Goal: Check status: Check status

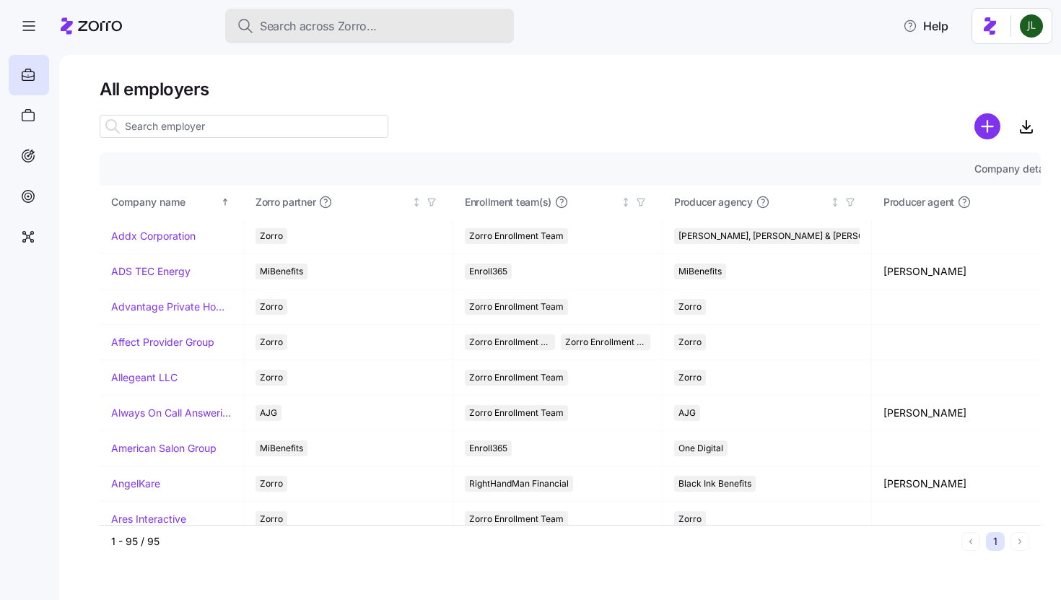
click at [303, 34] on span "Search across Zorro..." at bounding box center [318, 26] width 117 height 18
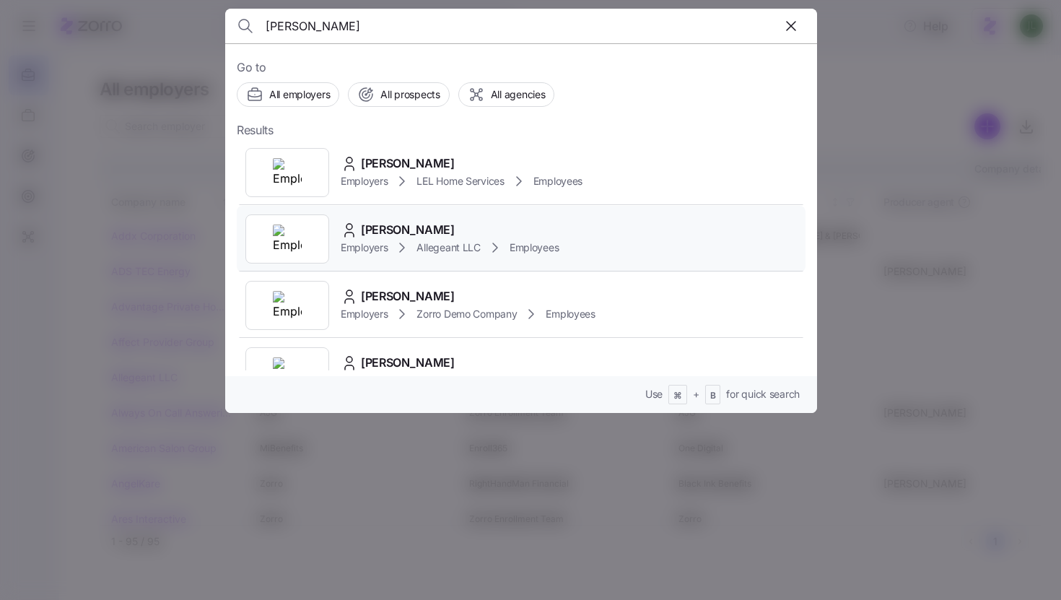
type input "diane g"
click at [422, 240] on span "Allegeant LLC" at bounding box center [449, 247] width 64 height 14
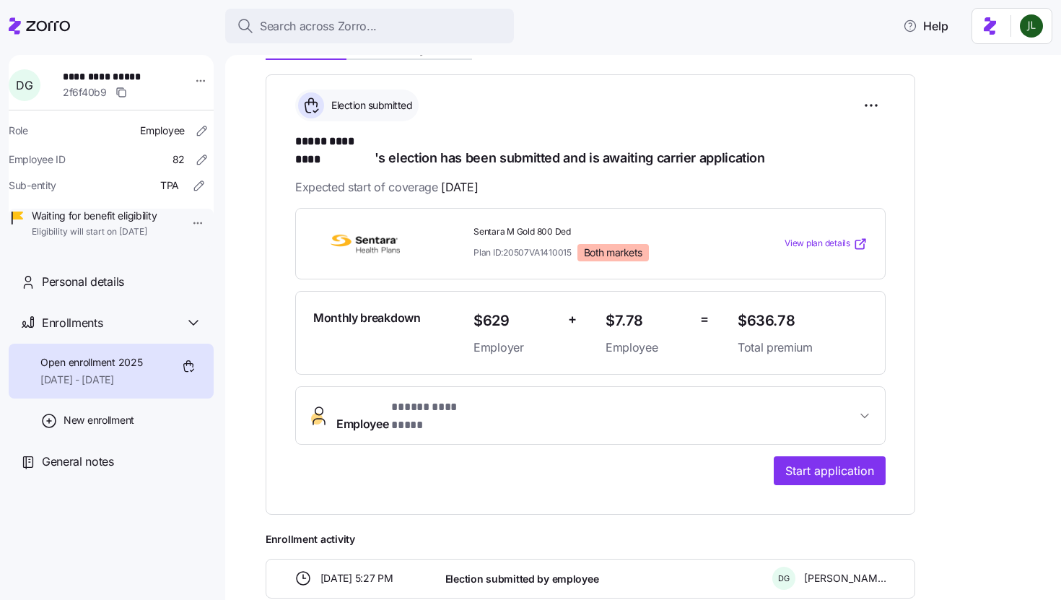
scroll to position [191, 0]
drag, startPoint x: 297, startPoint y: 143, endPoint x: 374, endPoint y: 144, distance: 76.5
click at [374, 144] on h1 "***** ********* 's election has been submitted and is awaiting carrier applicat…" at bounding box center [590, 151] width 591 height 34
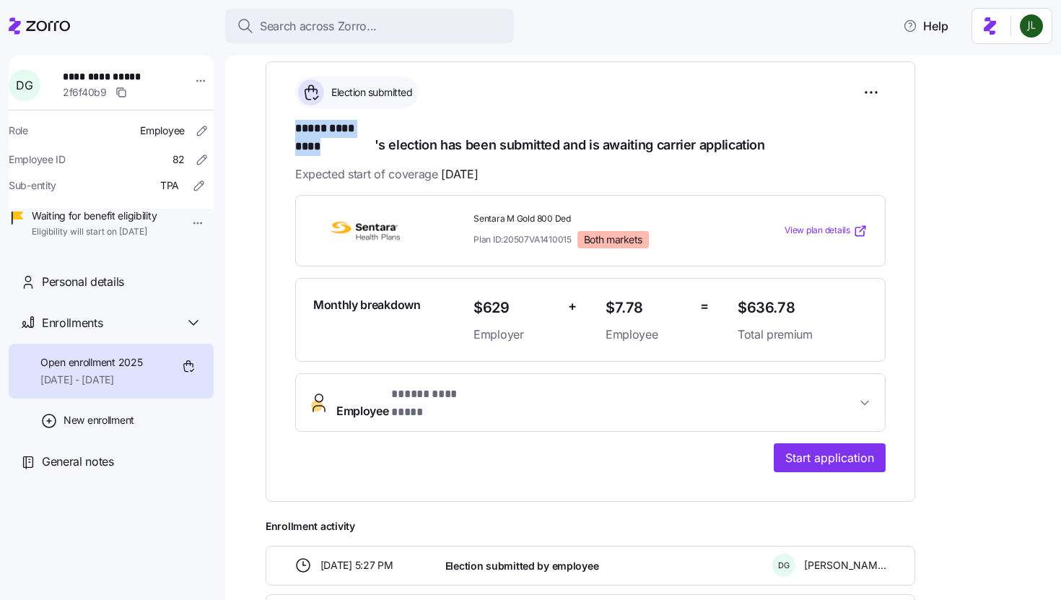
scroll to position [206, 0]
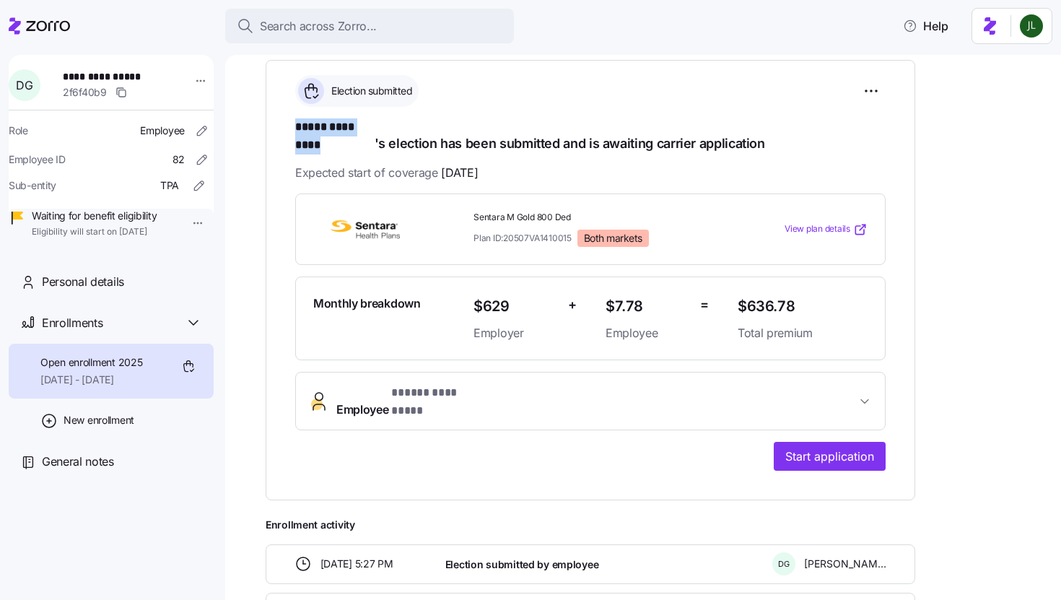
drag, startPoint x: 297, startPoint y: 126, endPoint x: 373, endPoint y: 129, distance: 75.1
click at [373, 129] on span "***** *********" at bounding box center [334, 127] width 79 height 18
copy span "***** *********"
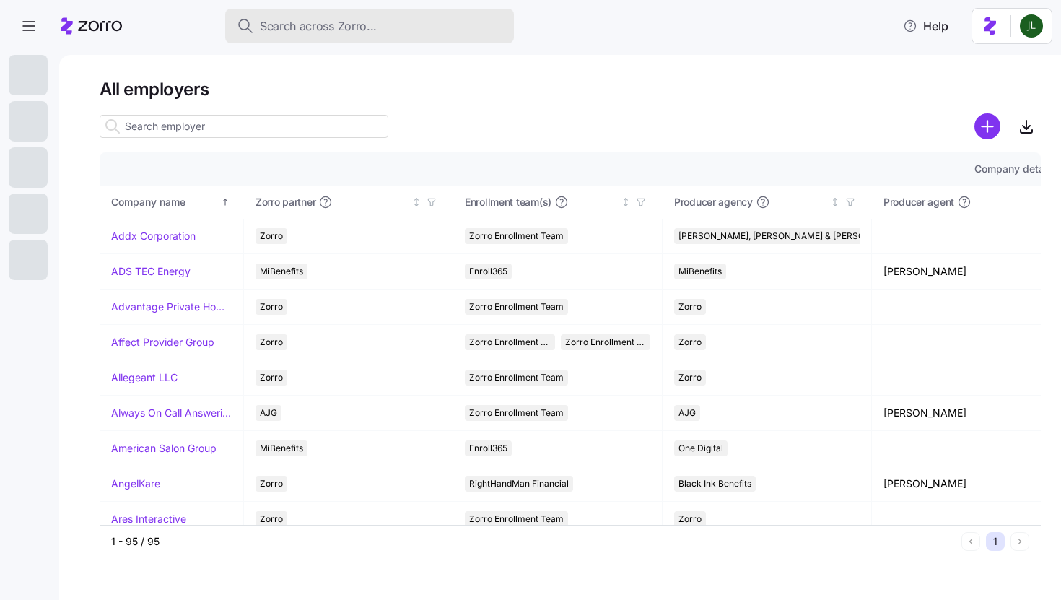
click at [329, 23] on span "Search across Zorro..." at bounding box center [318, 26] width 117 height 18
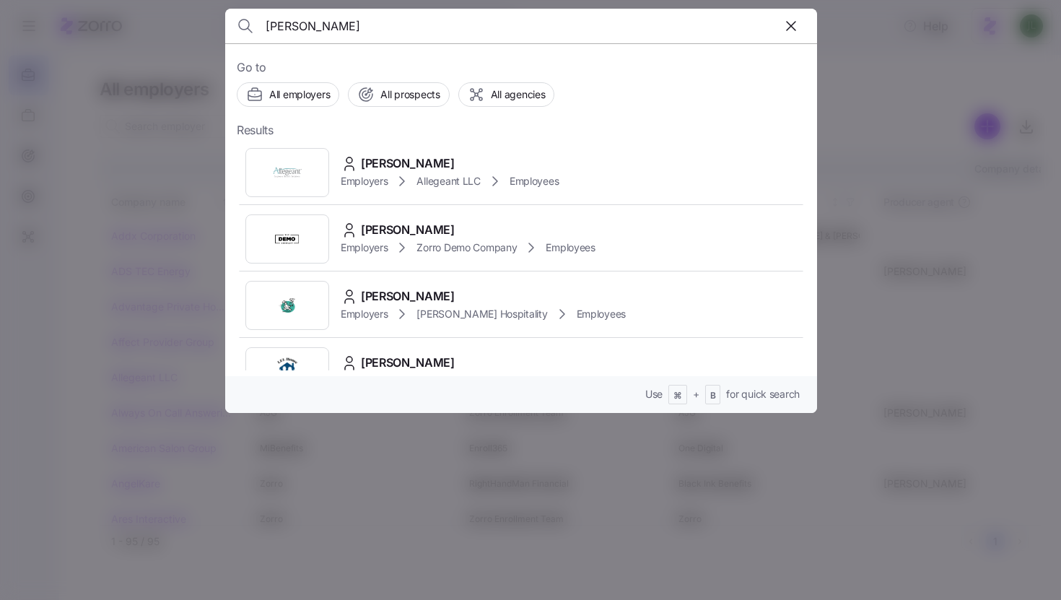
type input "diane gill"
click at [936, 110] on div at bounding box center [530, 300] width 1061 height 600
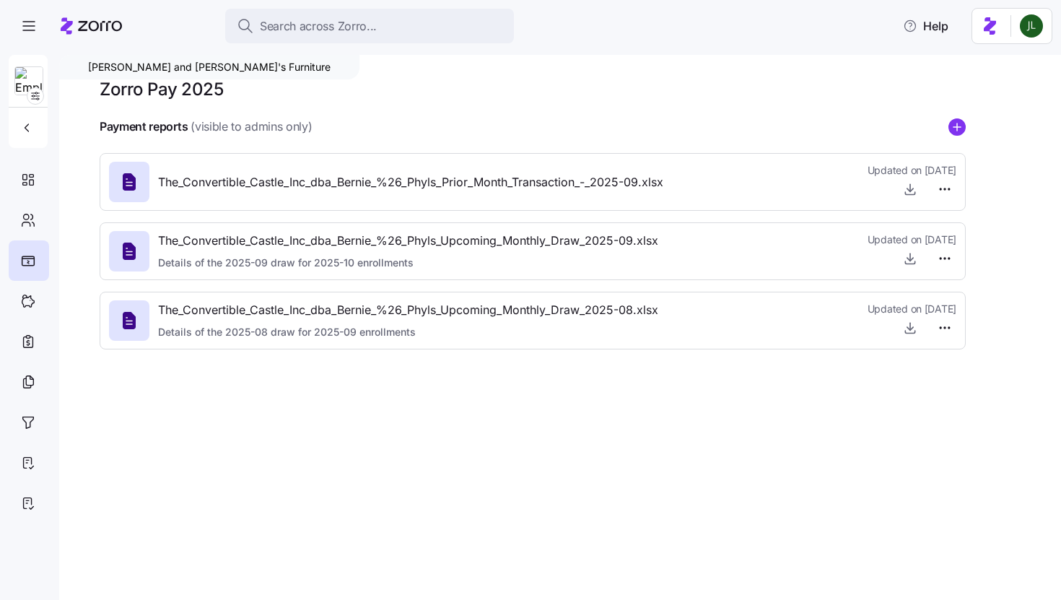
click at [356, 21] on span "Search across Zorro..." at bounding box center [318, 26] width 117 height 18
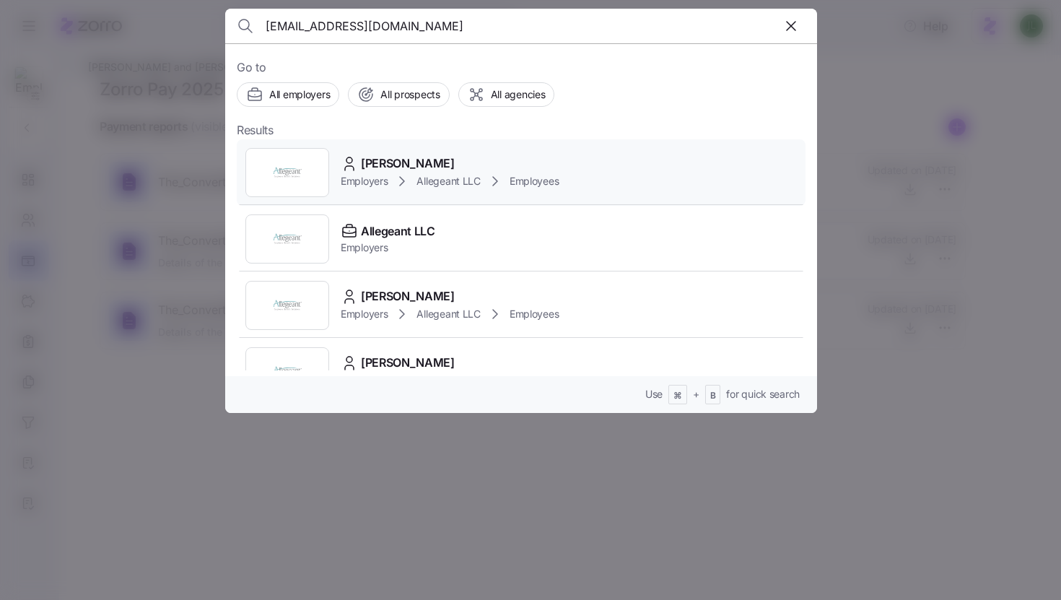
type input "[EMAIL_ADDRESS][DOMAIN_NAME]"
click at [403, 167] on span "[PERSON_NAME]" at bounding box center [408, 163] width 94 height 18
